Goal: Use online tool/utility

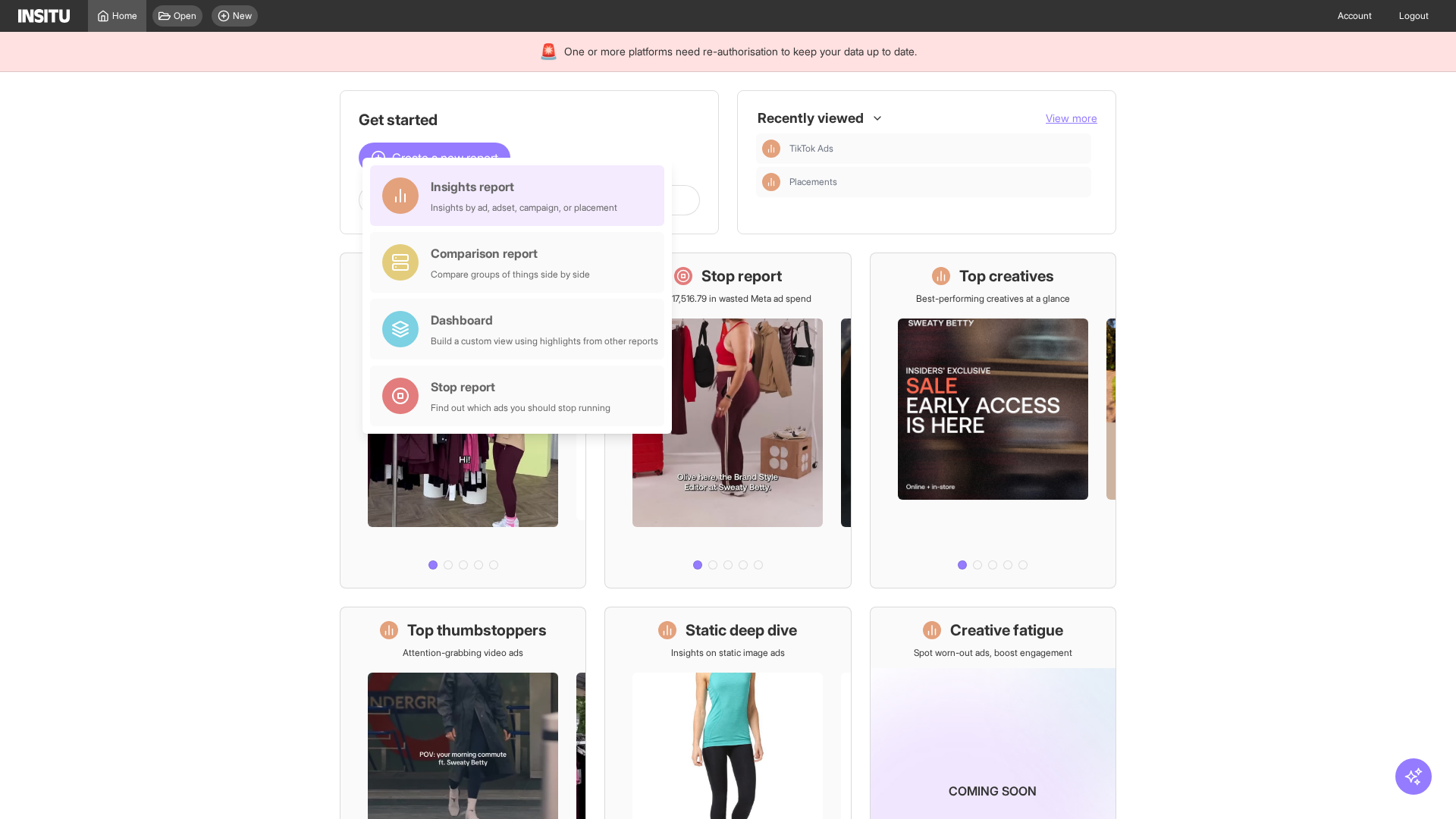
click at [521, 196] on div "Insights report Insights by ad, adset, campaign, or placement" at bounding box center [523, 195] width 186 height 37
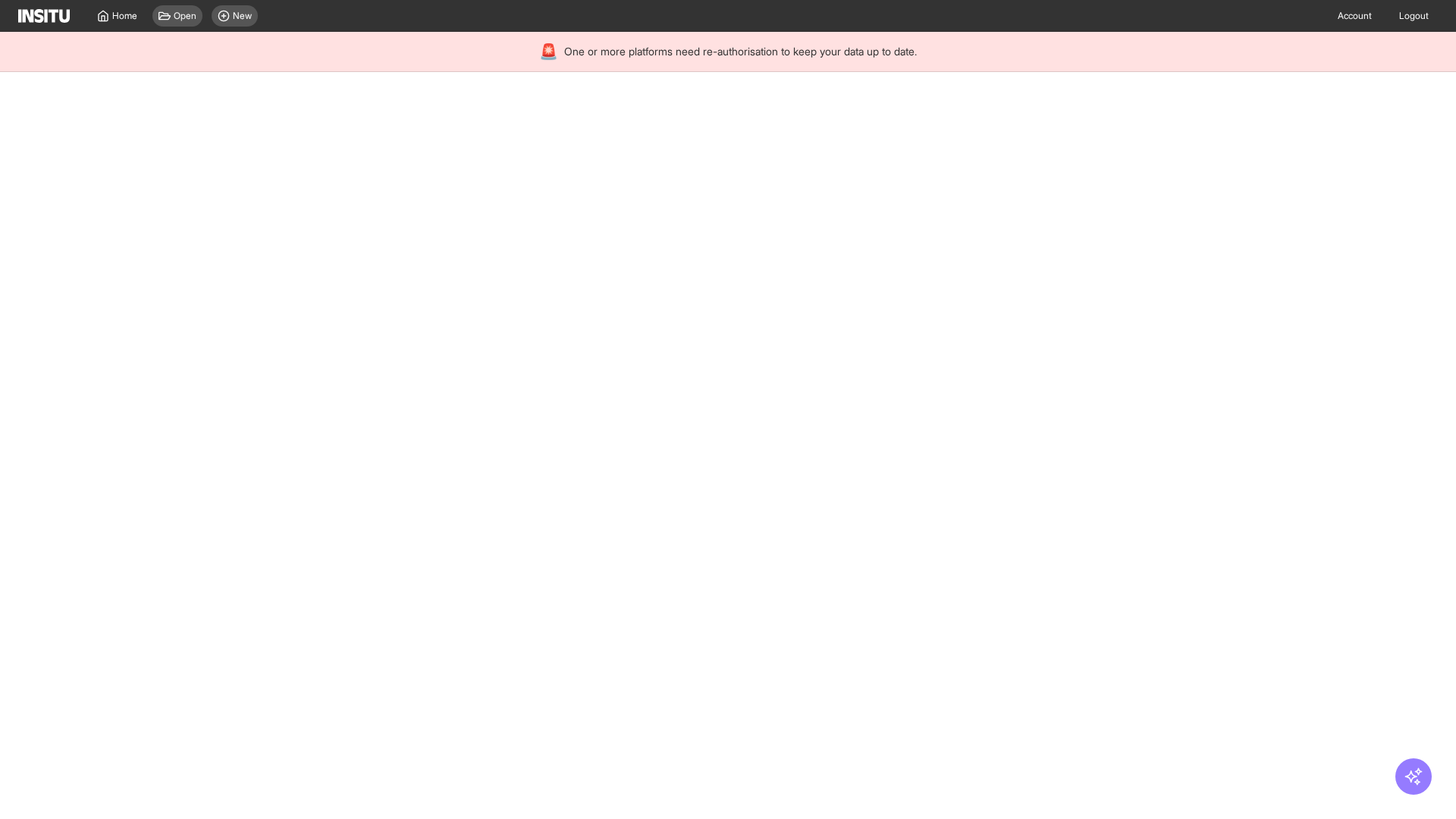
select select "**"
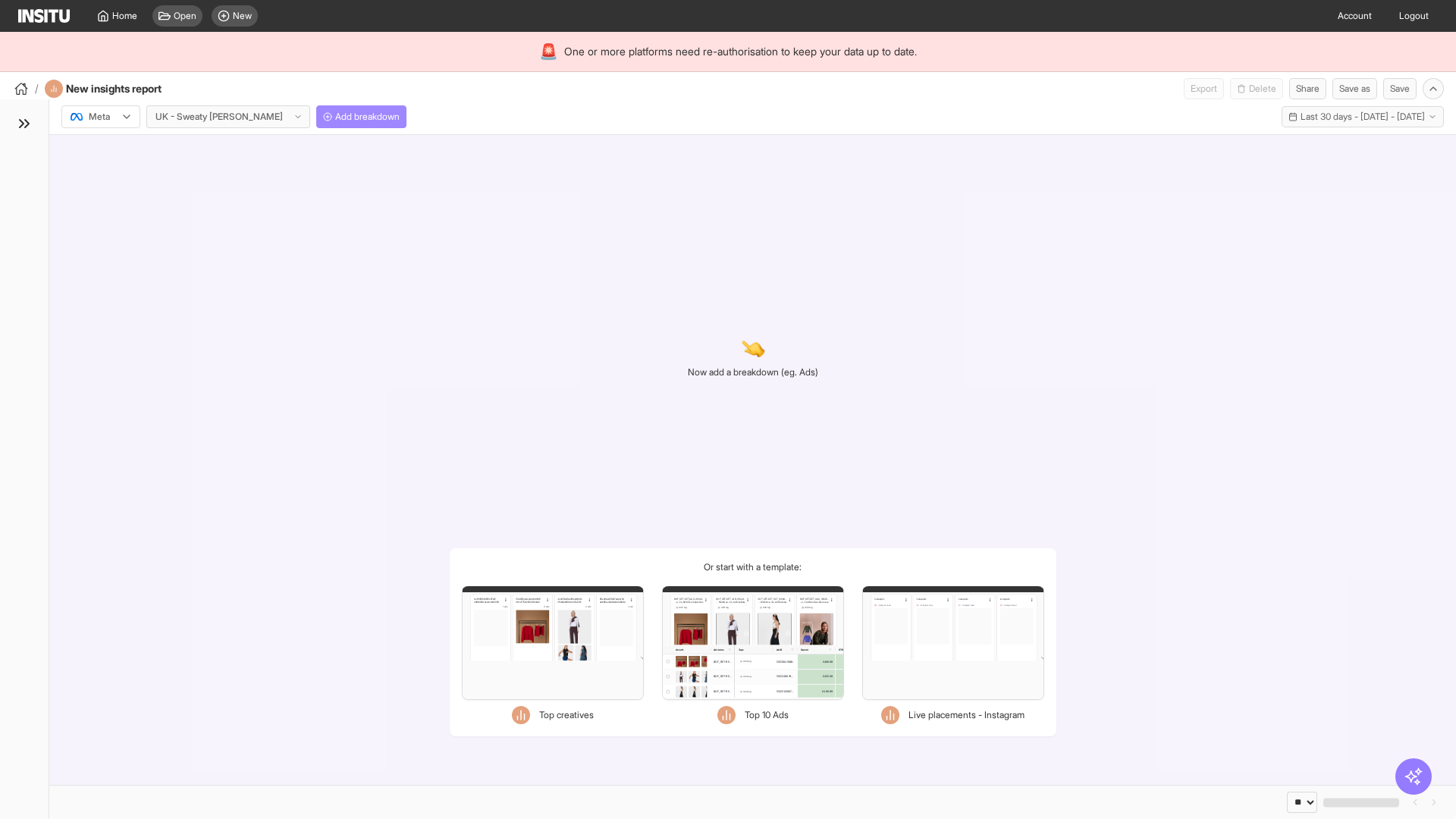
click at [335, 117] on span "Add breakdown" at bounding box center [367, 117] width 64 height 12
